Goal: Transaction & Acquisition: Purchase product/service

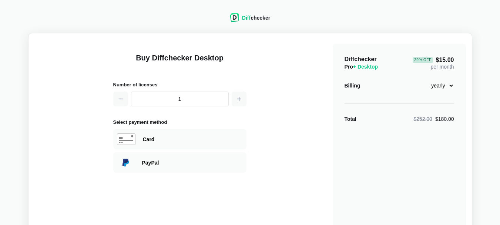
click at [231, 96] on div "1" at bounding box center [179, 98] width 133 height 15
click at [240, 97] on icon "button" at bounding box center [239, 99] width 6 height 6
click at [242, 97] on button "button" at bounding box center [239, 98] width 15 height 15
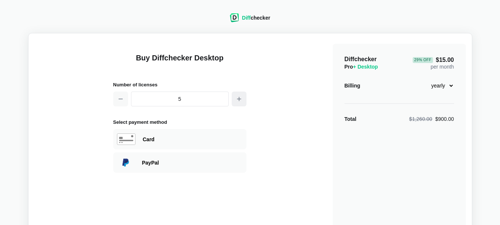
click at [242, 97] on icon "button" at bounding box center [239, 99] width 6 height 6
click at [241, 97] on icon "button" at bounding box center [239, 99] width 6 height 6
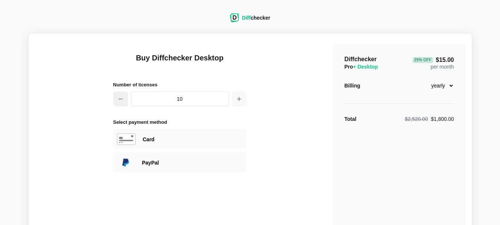
click at [120, 96] on icon "button" at bounding box center [121, 99] width 6 height 6
click at [119, 96] on icon "button" at bounding box center [121, 99] width 6 height 6
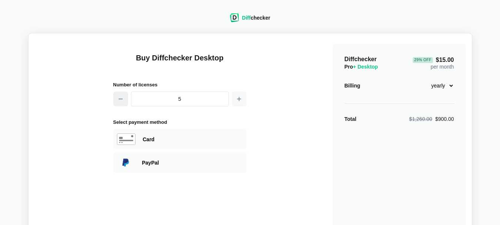
click at [119, 96] on icon "button" at bounding box center [121, 99] width 6 height 6
type input "4"
click at [452, 86] on select "monthly yearly" at bounding box center [438, 85] width 32 height 13
click at [422, 79] on select "monthly yearly" at bounding box center [438, 85] width 32 height 13
click at [445, 84] on select "monthly yearly" at bounding box center [438, 85] width 32 height 13
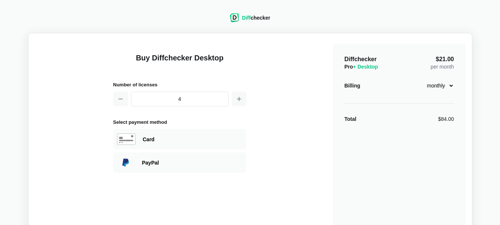
select select "desktop-yearly-180"
click at [422, 79] on select "monthly yearly" at bounding box center [438, 85] width 32 height 13
click at [468, 171] on main "Buy Diffchecker Desktop Number of licenses 4 Select payment method Visa MasterC…" at bounding box center [250, 175] width 444 height 284
click at [124, 101] on button "button" at bounding box center [120, 98] width 15 height 15
click at [125, 101] on button "button" at bounding box center [120, 98] width 15 height 15
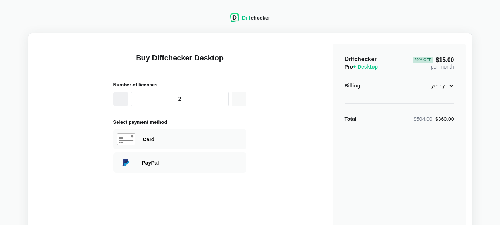
click at [126, 103] on button "button" at bounding box center [120, 98] width 15 height 15
click at [236, 102] on button "button" at bounding box center [239, 98] width 15 height 15
click at [239, 97] on icon "button" at bounding box center [239, 99] width 6 height 6
click at [122, 101] on icon "button" at bounding box center [121, 99] width 6 height 6
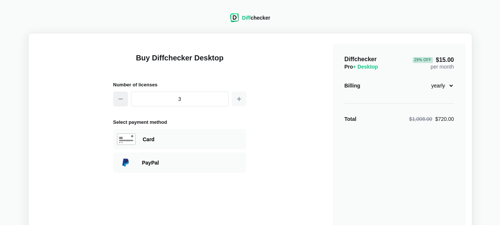
click at [122, 101] on icon "button" at bounding box center [121, 99] width 6 height 6
type input "1"
